Goal: Find specific page/section: Find specific page/section

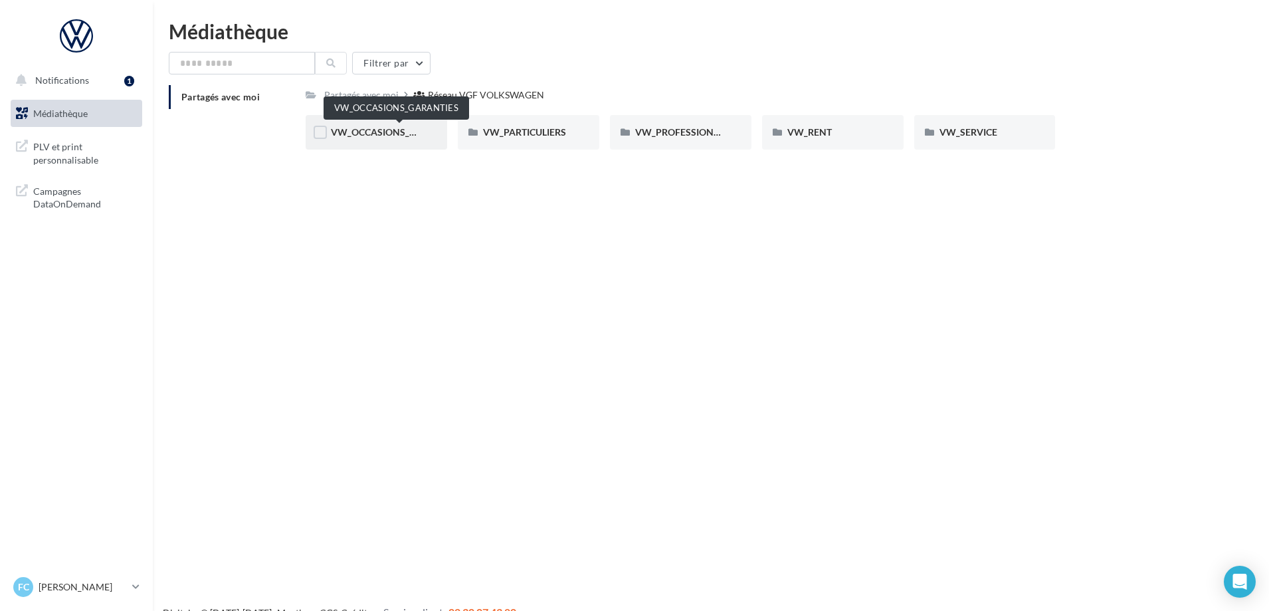
click at [361, 129] on span "VW_OCCASIONS_GARANTIES" at bounding box center [396, 131] width 130 height 11
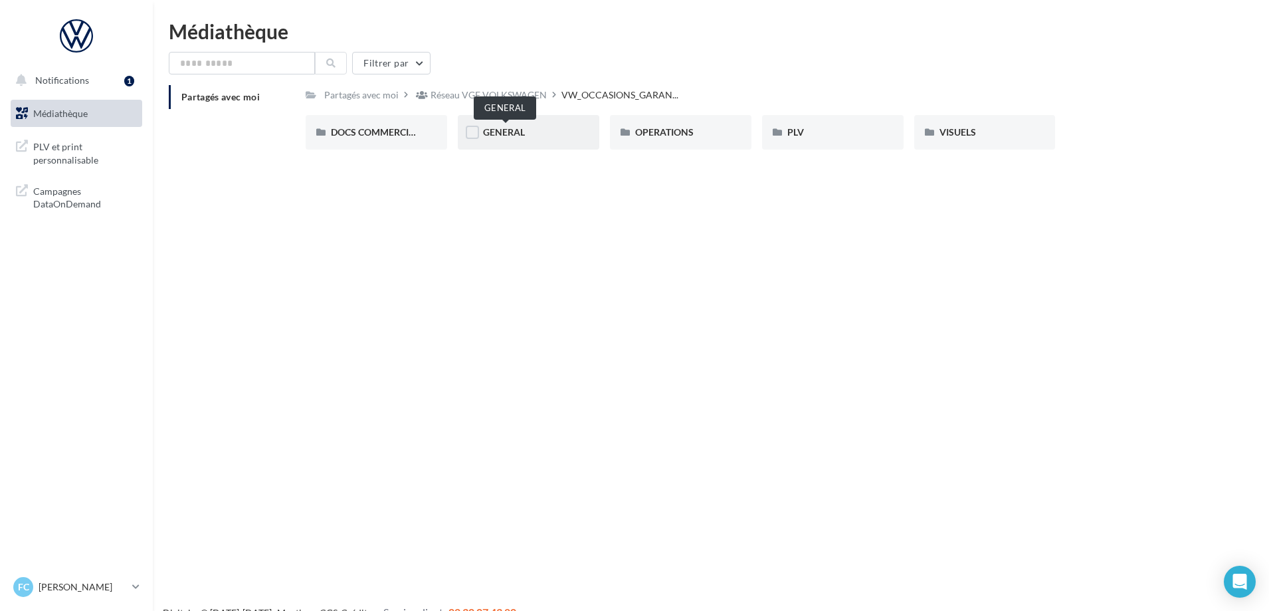
click at [514, 138] on span "GENERAL" at bounding box center [504, 131] width 42 height 11
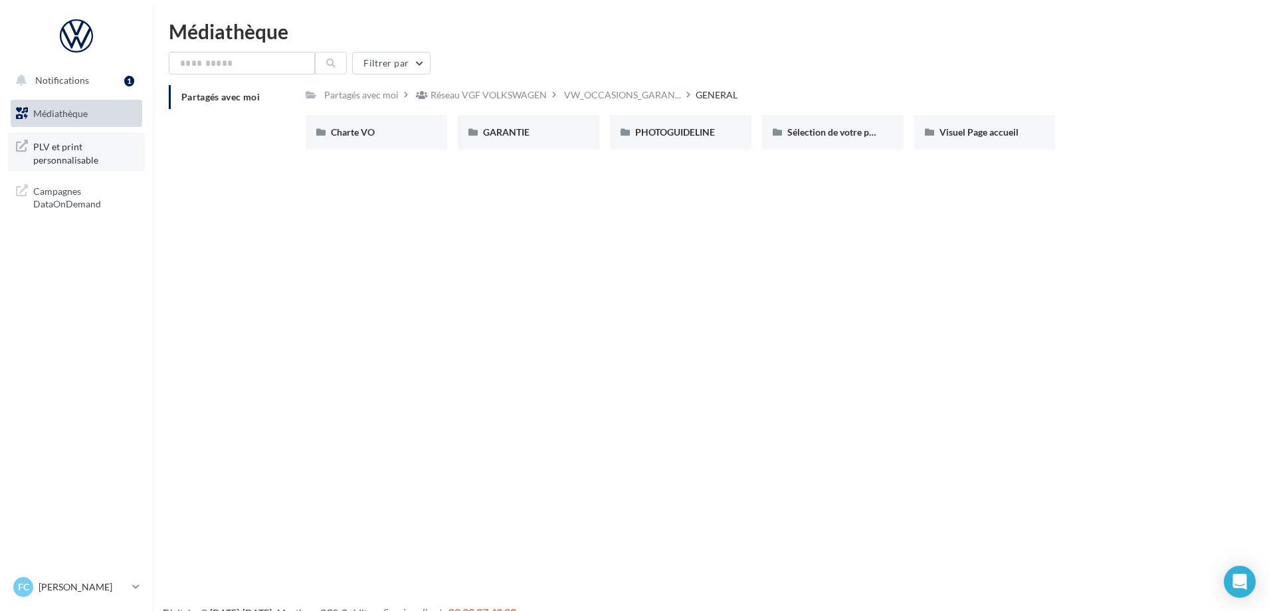
click at [78, 149] on span "PLV et print personnalisable" at bounding box center [85, 152] width 104 height 29
click at [67, 157] on span "PLV et print personnalisable" at bounding box center [85, 152] width 104 height 29
